Goal: Find specific page/section: Find specific page/section

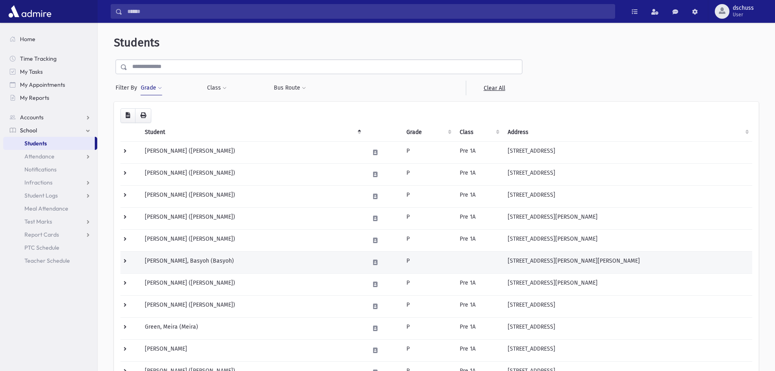
scroll to position [203, 0]
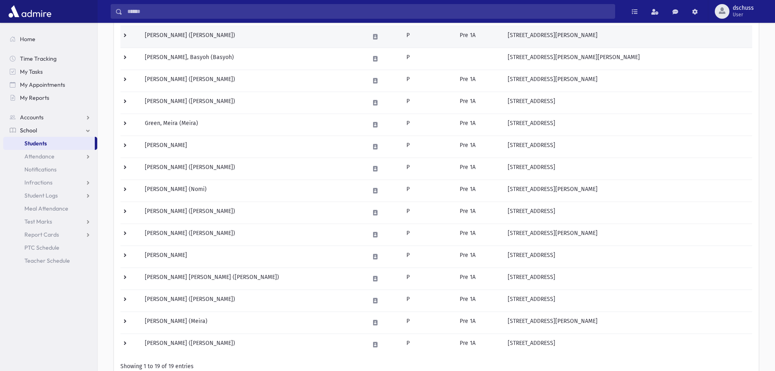
click at [192, 41] on td "Epstein, Kayla (Kayla)" at bounding box center [252, 37] width 225 height 22
click at [303, 41] on td "Epstein, Kayla (Kayla)" at bounding box center [252, 37] width 225 height 22
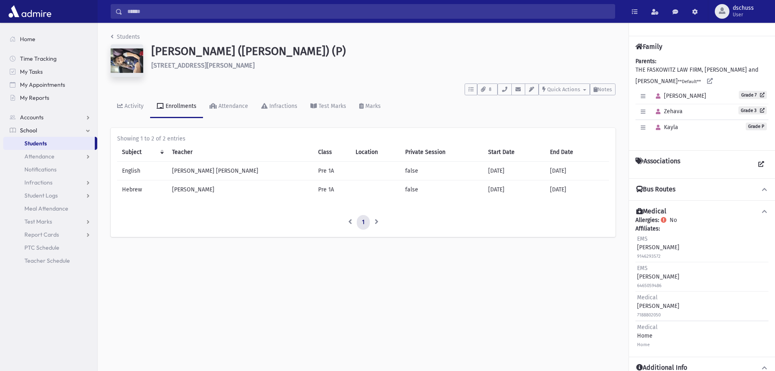
click at [672, 129] on span "Kayla" at bounding box center [665, 127] width 26 height 7
click at [641, 124] on button "button" at bounding box center [643, 128] width 12 height 12
click at [609, 114] on div "Activity Enrollments Attendance Infractions Test Marks Marks" at bounding box center [363, 110] width 505 height 30
click at [74, 143] on link "Students" at bounding box center [49, 143] width 92 height 13
click at [482, 88] on icon "button" at bounding box center [483, 89] width 4 height 5
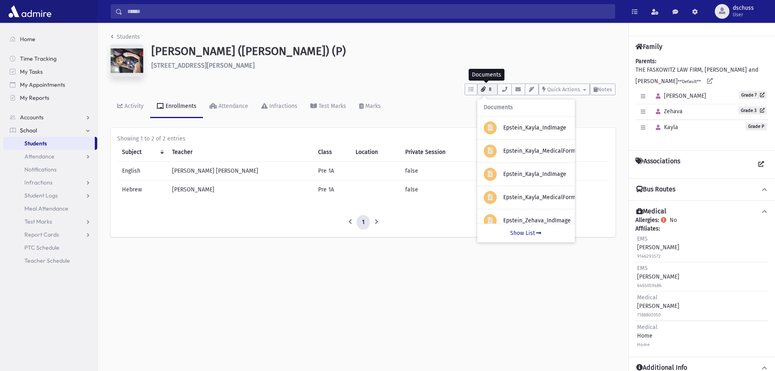
click at [482, 89] on icon "button" at bounding box center [483, 89] width 4 height 5
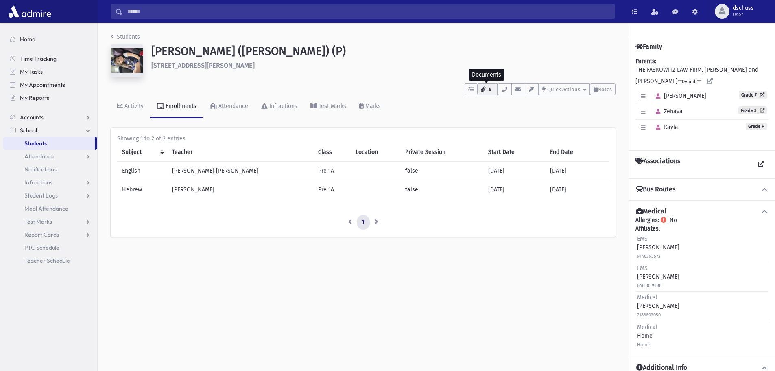
click at [492, 92] on span "8" at bounding box center [489, 89] width 7 height 7
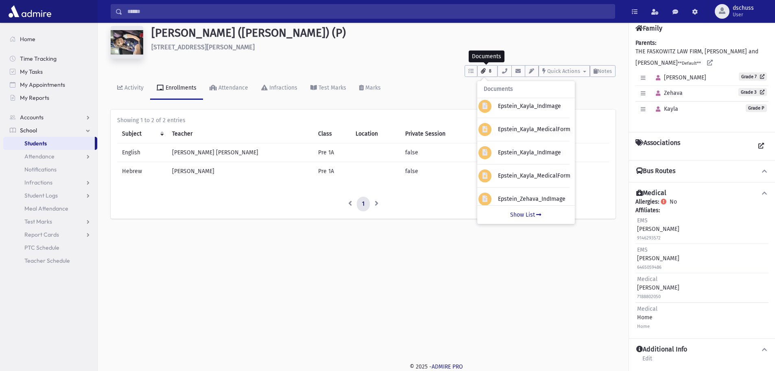
scroll to position [3, 11]
click at [526, 159] on div "Epstein_Kayla_IndImage" at bounding box center [521, 152] width 98 height 23
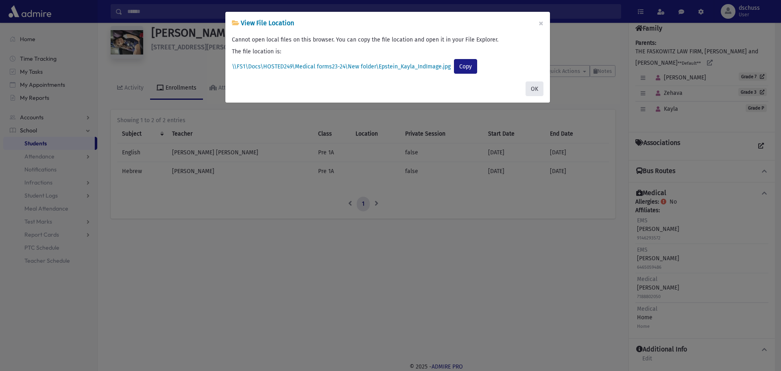
click at [536, 88] on button "OK" at bounding box center [534, 88] width 18 height 15
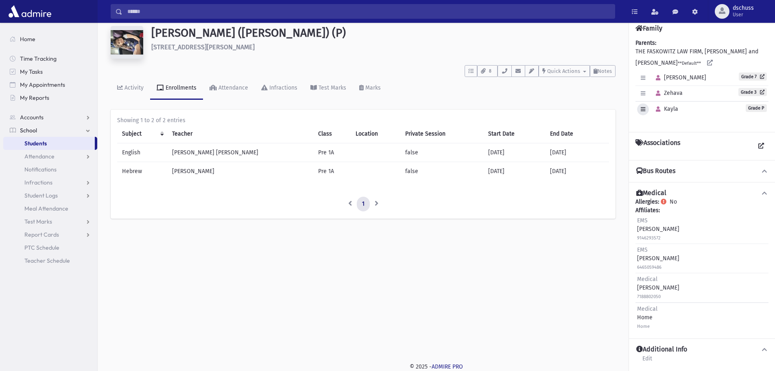
click at [644, 108] on icon "button" at bounding box center [643, 109] width 4 height 5
click at [644, 109] on icon "button" at bounding box center [643, 109] width 4 height 5
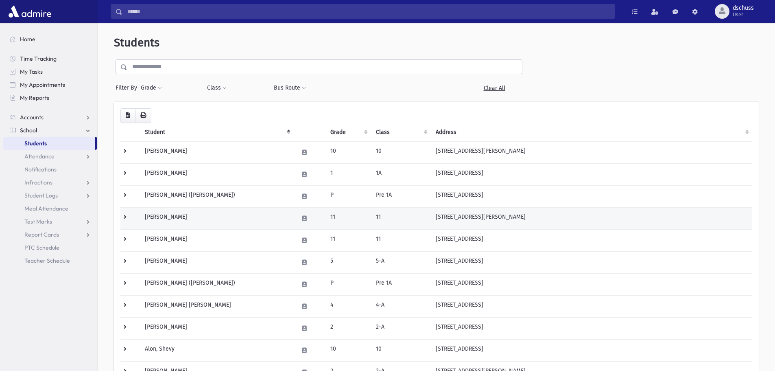
click at [231, 222] on td "[PERSON_NAME]" at bounding box center [217, 218] width 154 height 22
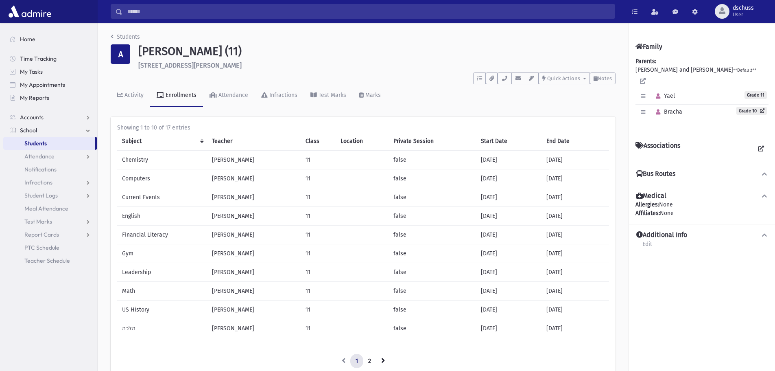
click at [31, 131] on span "School" at bounding box center [28, 129] width 17 height 7
click at [35, 131] on span "School" at bounding box center [28, 129] width 17 height 7
